Goal: Navigation & Orientation: Understand site structure

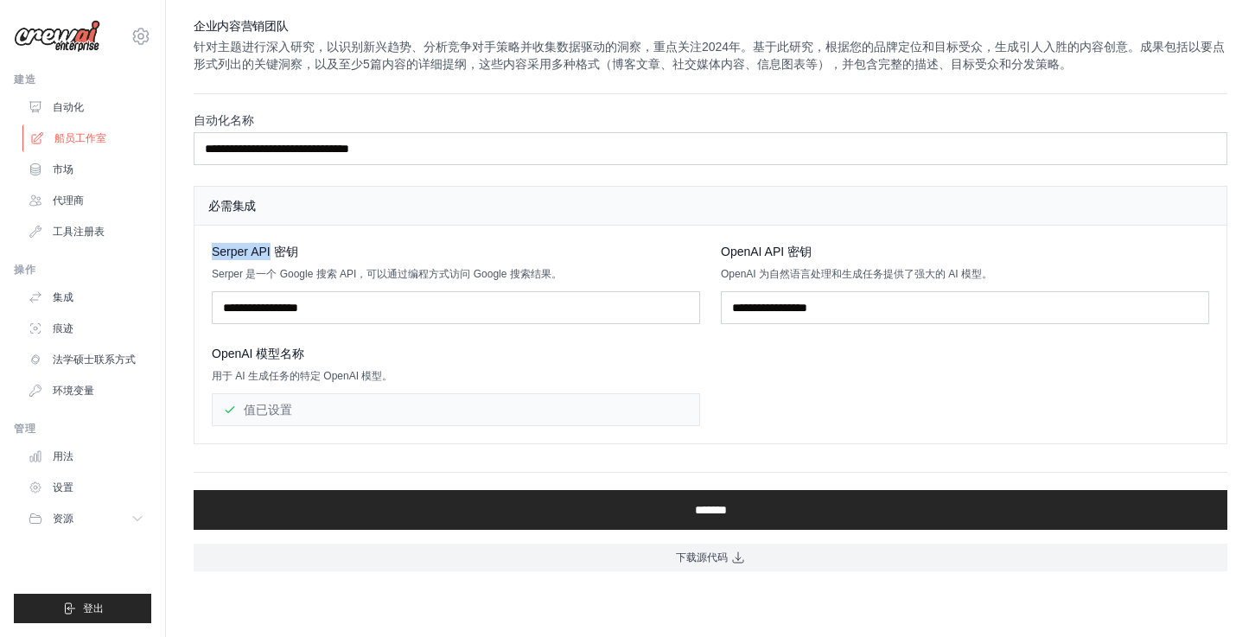
click at [87, 137] on font "船员工作室" at bounding box center [80, 138] width 52 height 12
click at [73, 167] on font "市场" at bounding box center [64, 169] width 21 height 12
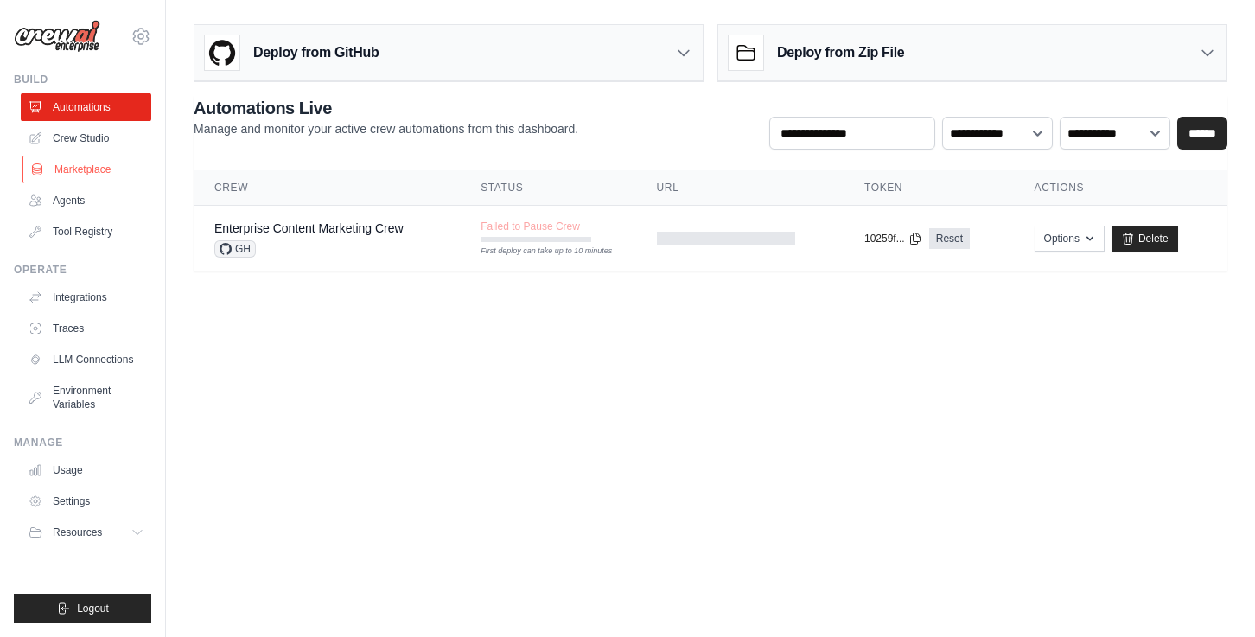
click at [105, 168] on link "Marketplace" at bounding box center [87, 170] width 130 height 28
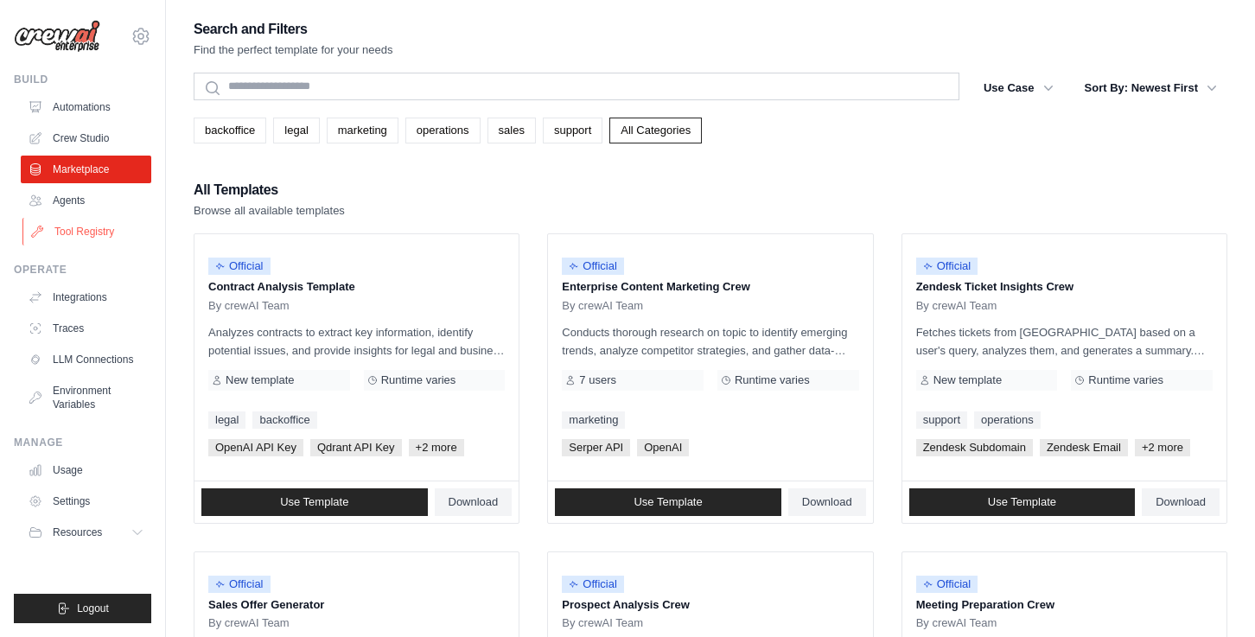
click at [93, 229] on link "Tool Registry" at bounding box center [87, 232] width 130 height 28
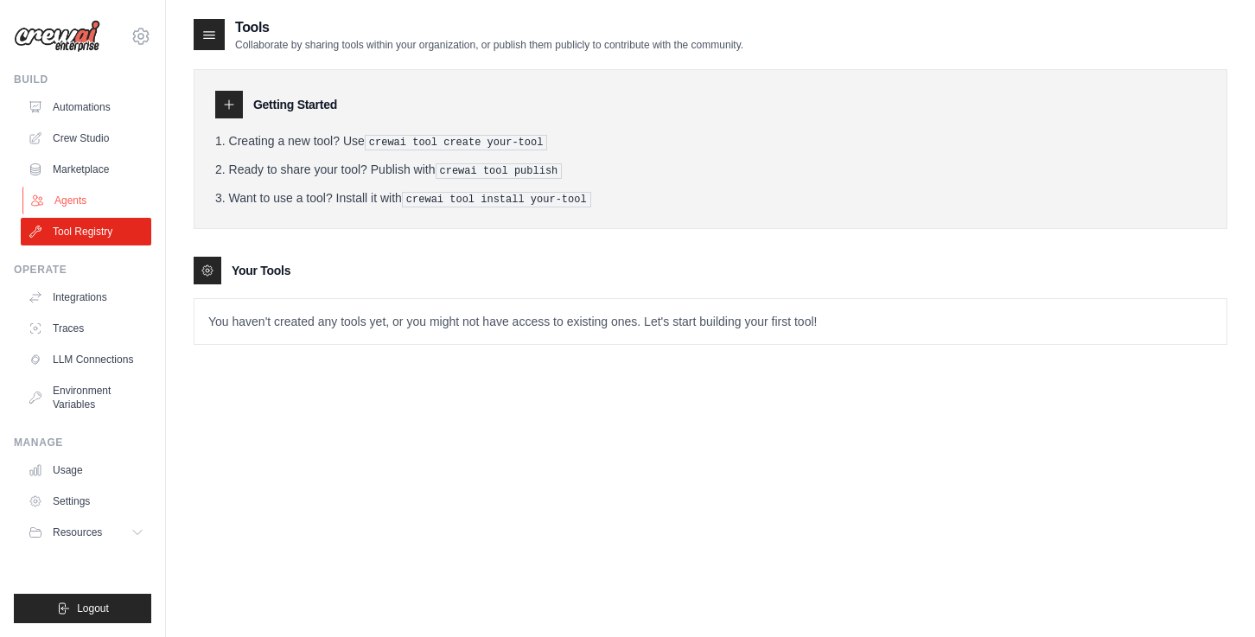
click at [93, 195] on link "Agents" at bounding box center [87, 201] width 130 height 28
